Goal: Information Seeking & Learning: Learn about a topic

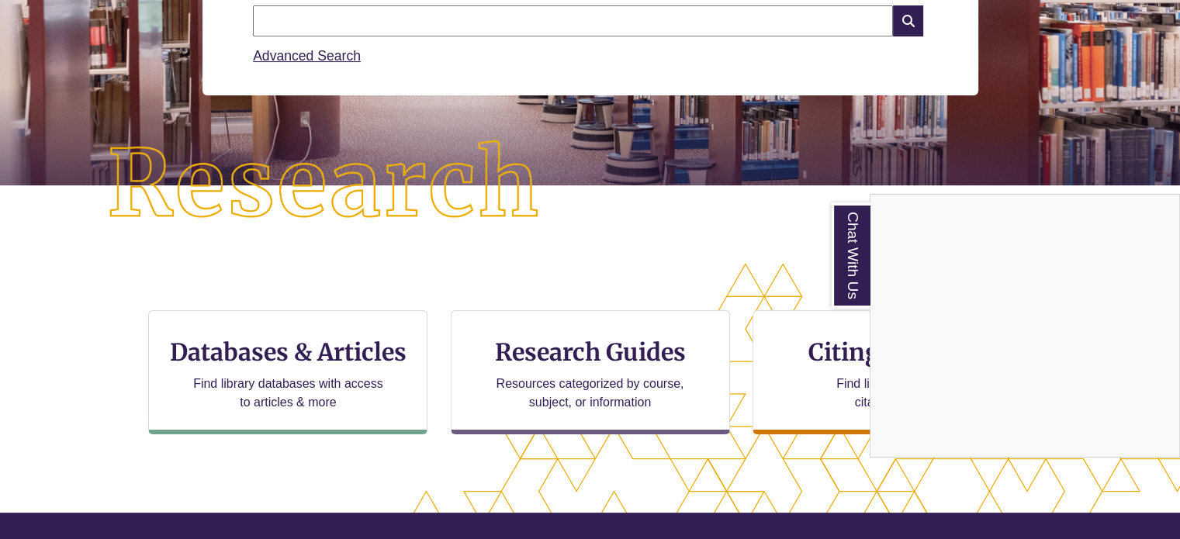
scroll to position [272, 0]
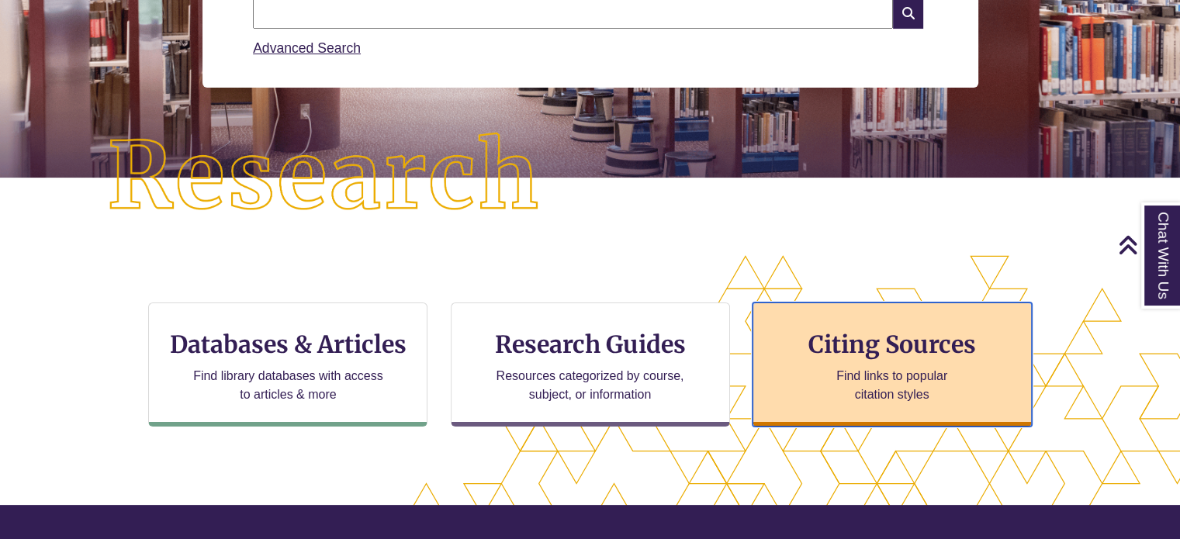
click at [852, 352] on h3 "Citing Sources" at bounding box center [892, 344] width 189 height 29
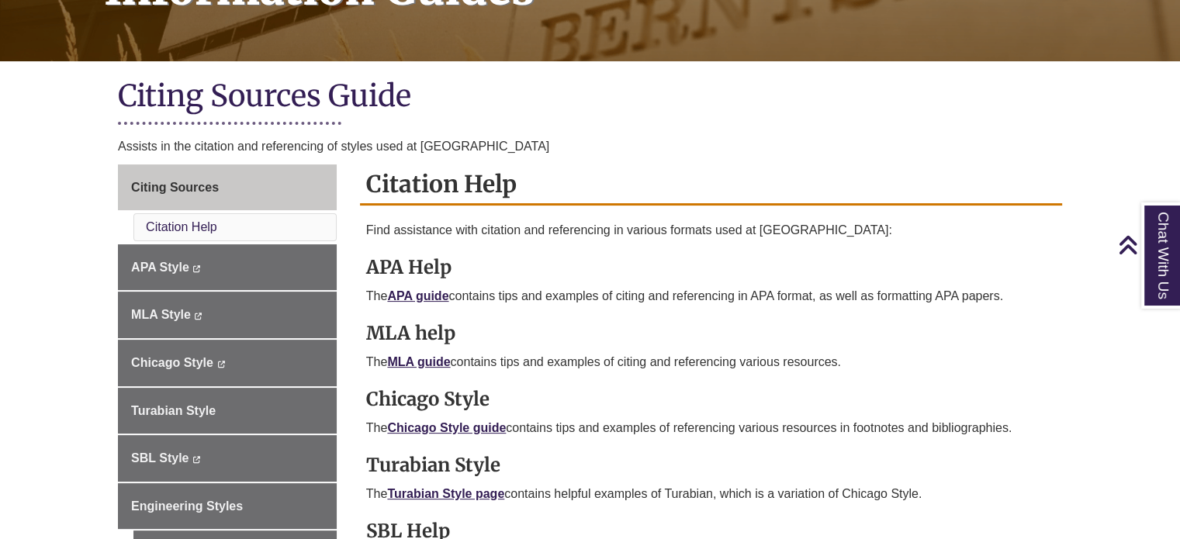
scroll to position [323, 0]
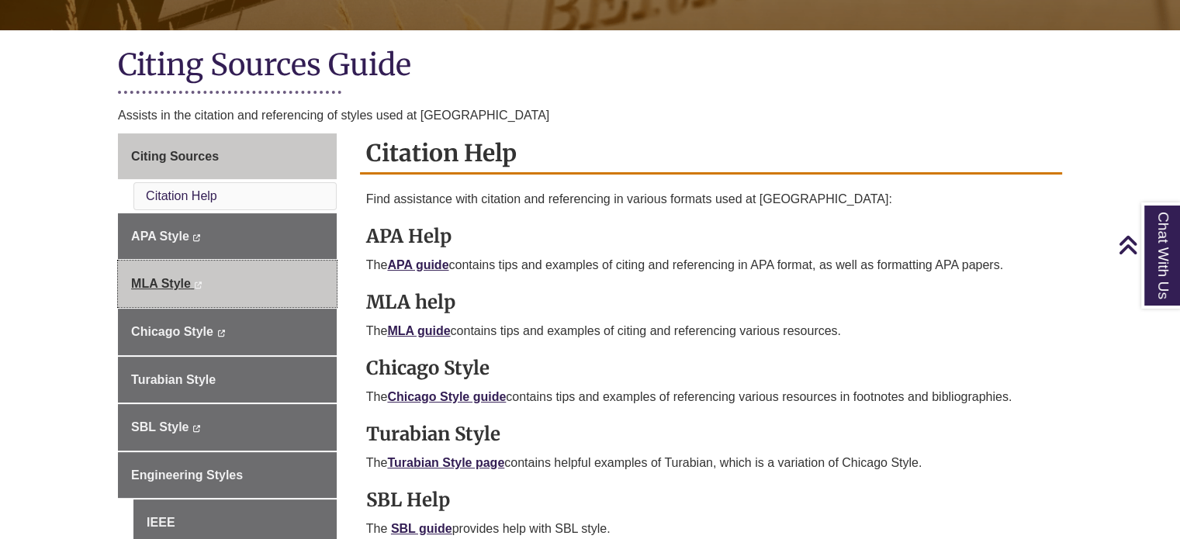
click at [214, 285] on link "MLA Style This link opens in a new window This link opens in a new window" at bounding box center [227, 284] width 219 height 47
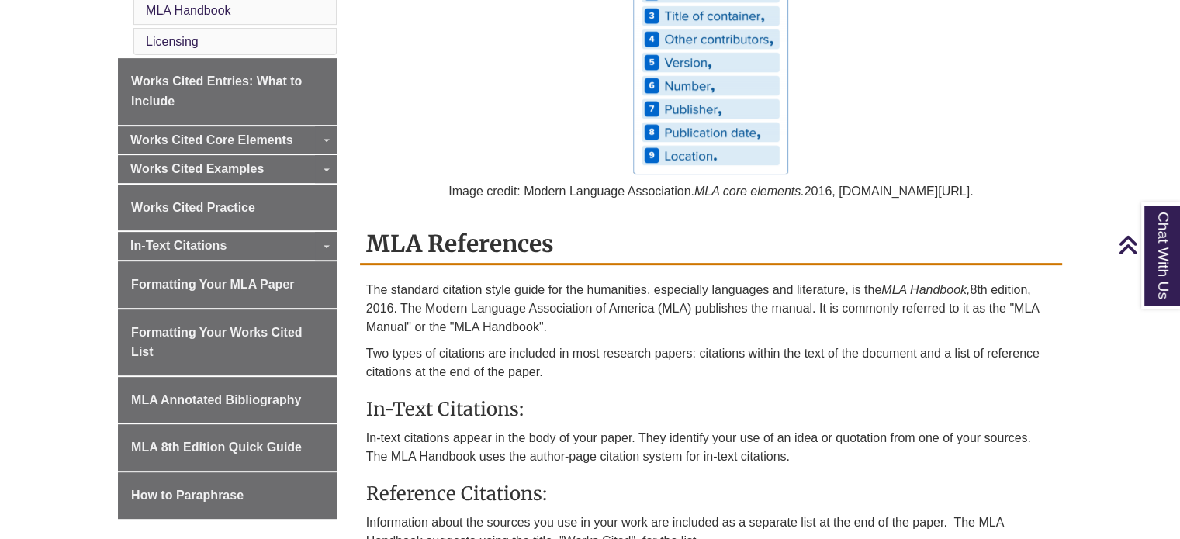
scroll to position [633, 0]
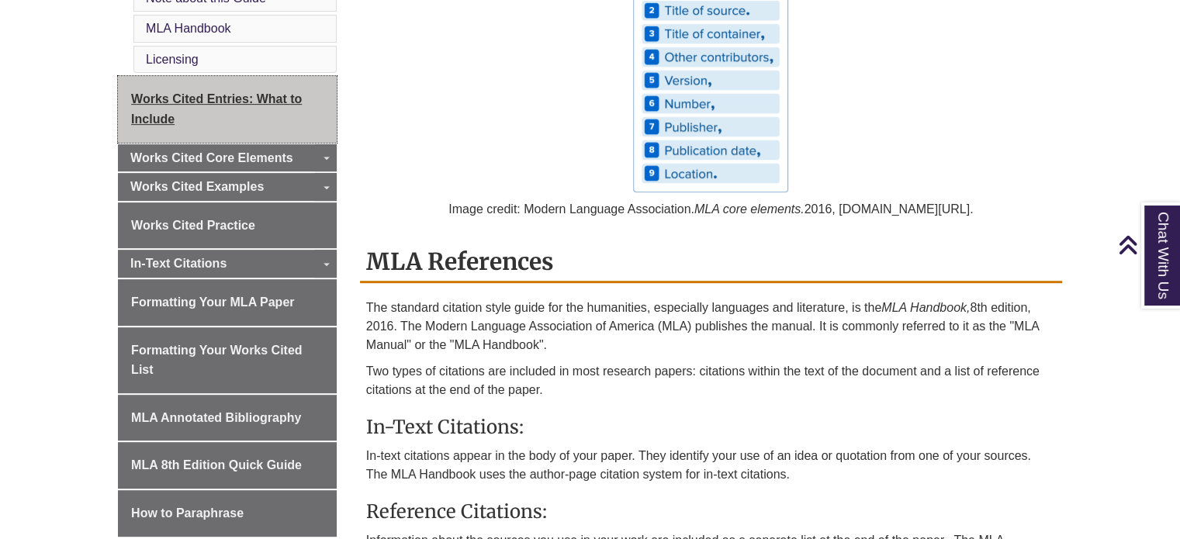
click at [152, 115] on span "Works Cited Entries: What to Include" at bounding box center [216, 108] width 171 height 33
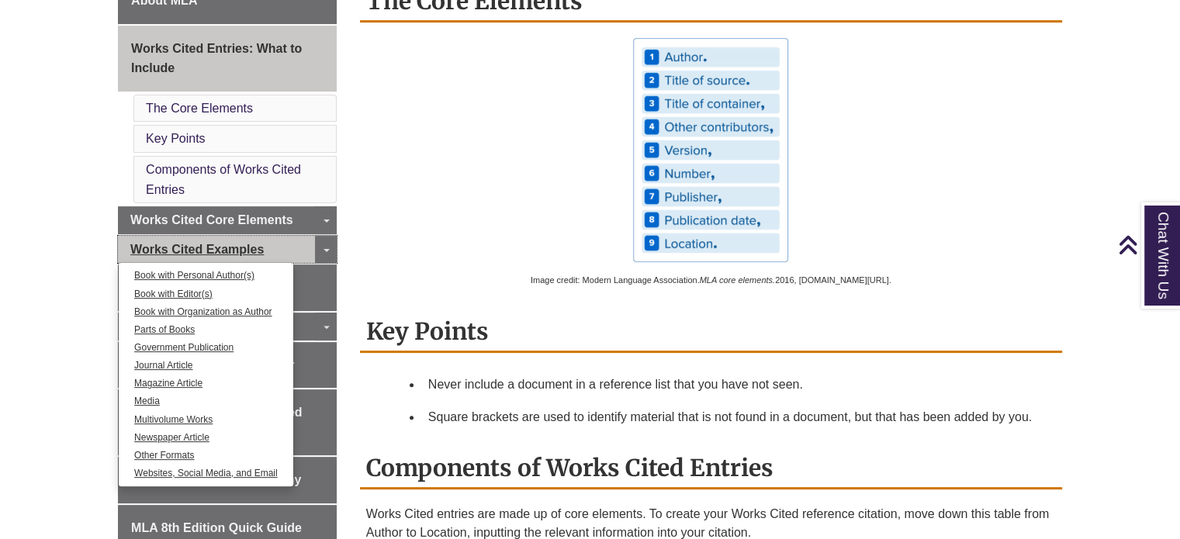
scroll to position [462, 0]
